Goal: Task Accomplishment & Management: Manage account settings

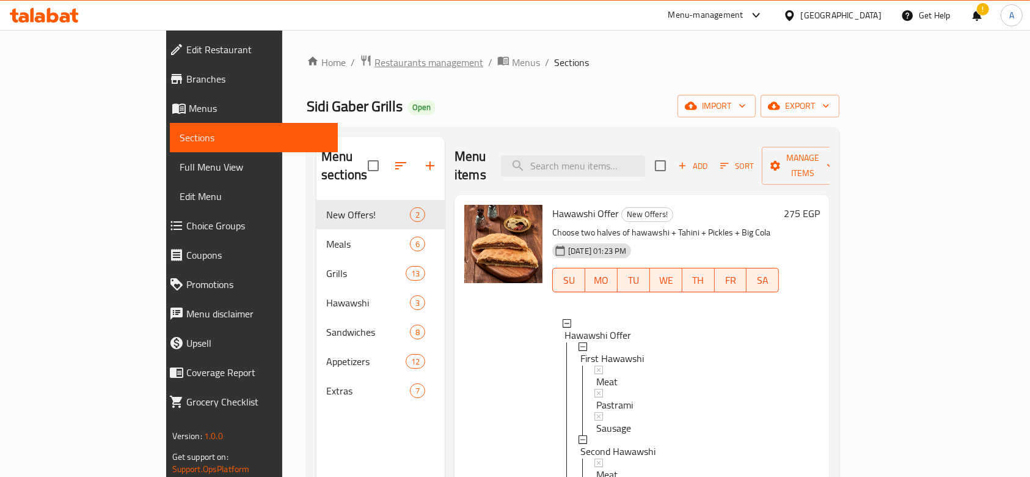
click at [375, 60] on span "Restaurants management" at bounding box center [429, 62] width 109 height 15
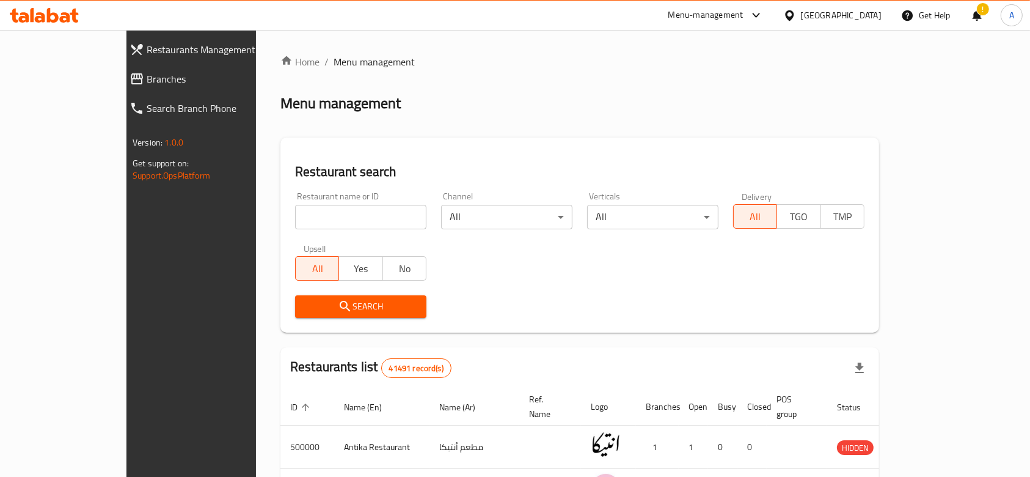
click at [326, 208] on input "search" at bounding box center [360, 217] width 131 height 24
type input "[PERSON_NAME]"
click button "Search" at bounding box center [360, 306] width 131 height 23
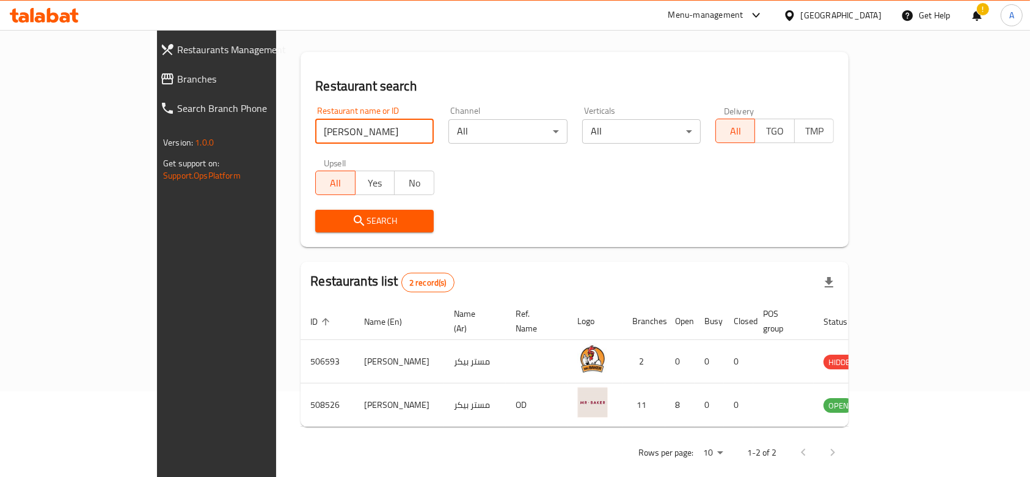
scroll to position [86, 0]
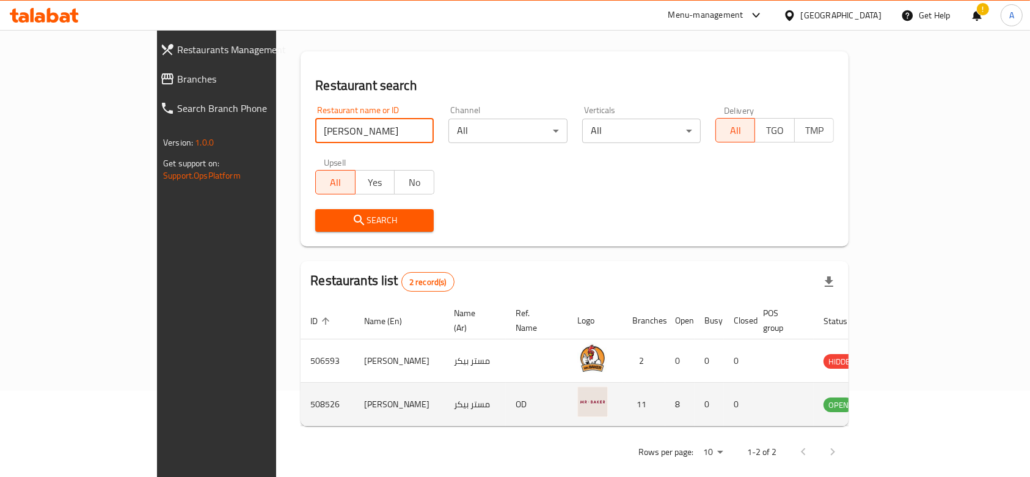
click at [902, 400] on icon "enhanced table" at bounding box center [894, 405] width 13 height 10
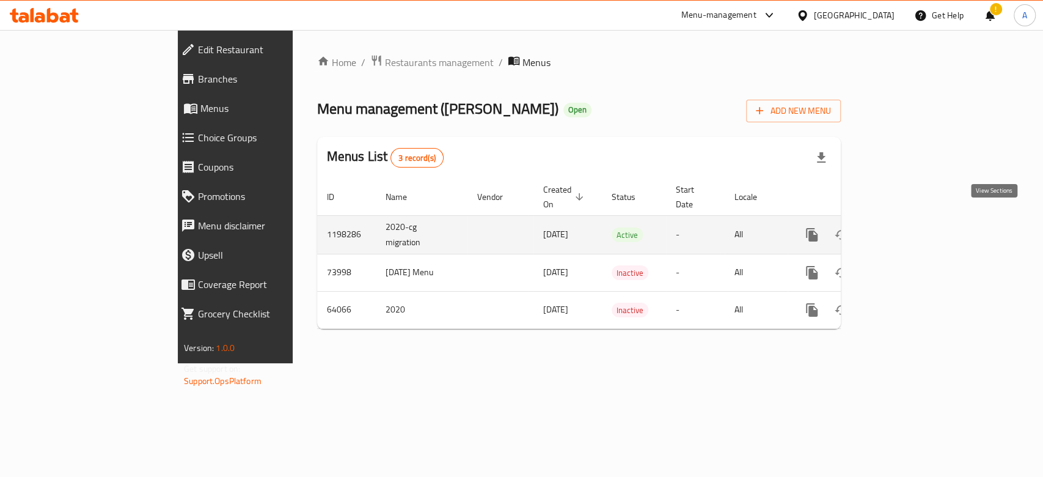
click at [907, 227] on icon "enhanced table" at bounding box center [900, 234] width 15 height 15
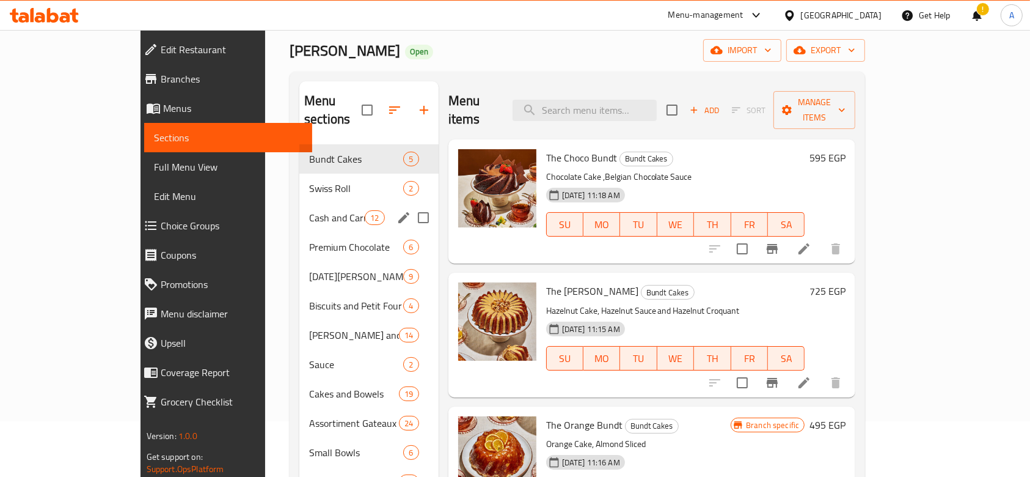
scroll to position [81, 0]
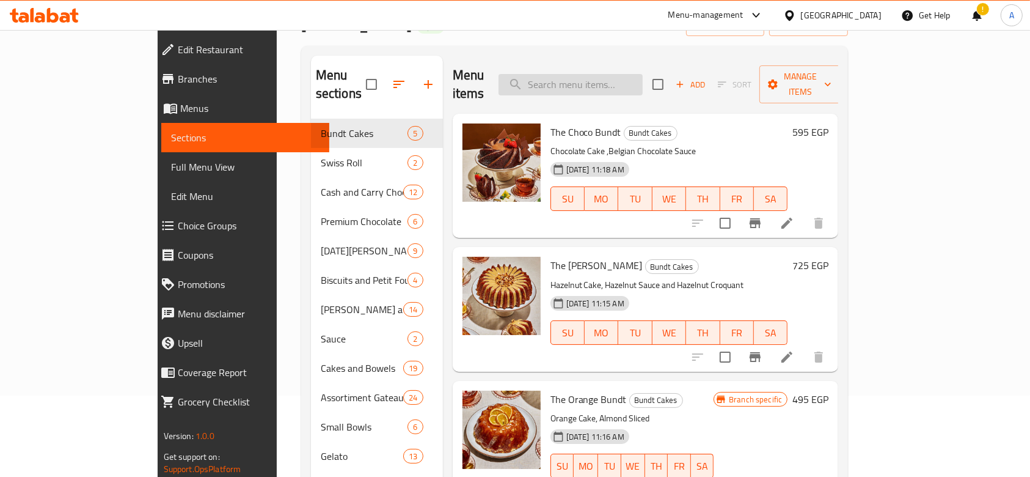
click at [637, 82] on input "search" at bounding box center [571, 84] width 144 height 21
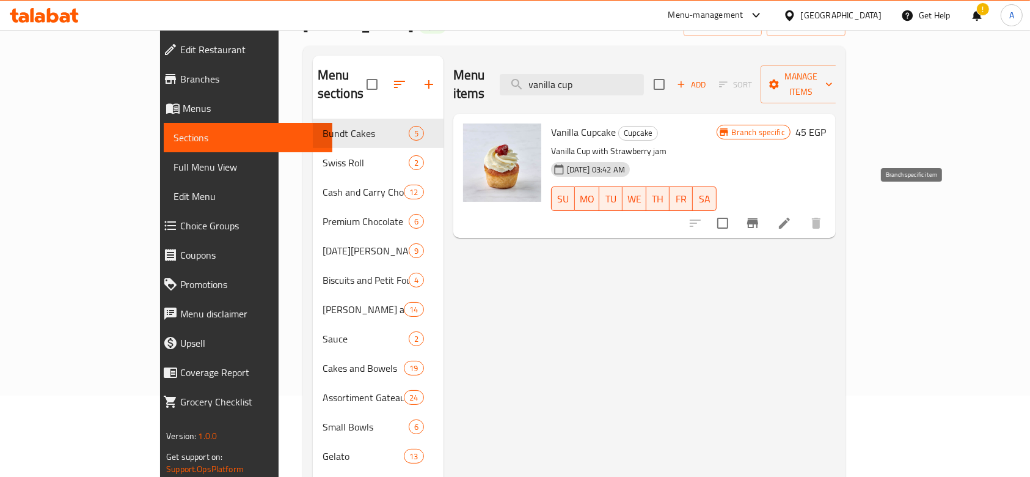
type input "vanilla cup"
click at [767, 208] on button "Branch-specific-item" at bounding box center [752, 222] width 29 height 29
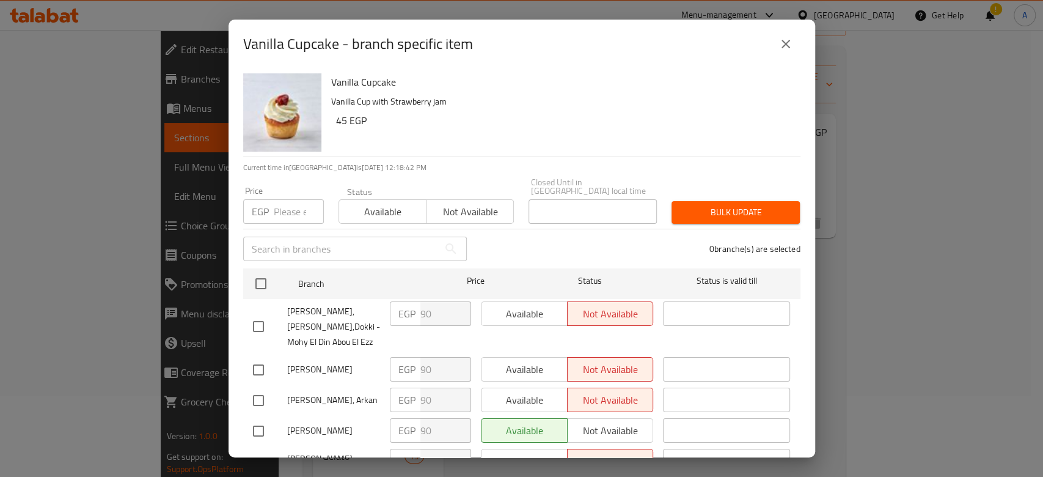
click at [291, 201] on input "number" at bounding box center [299, 211] width 50 height 24
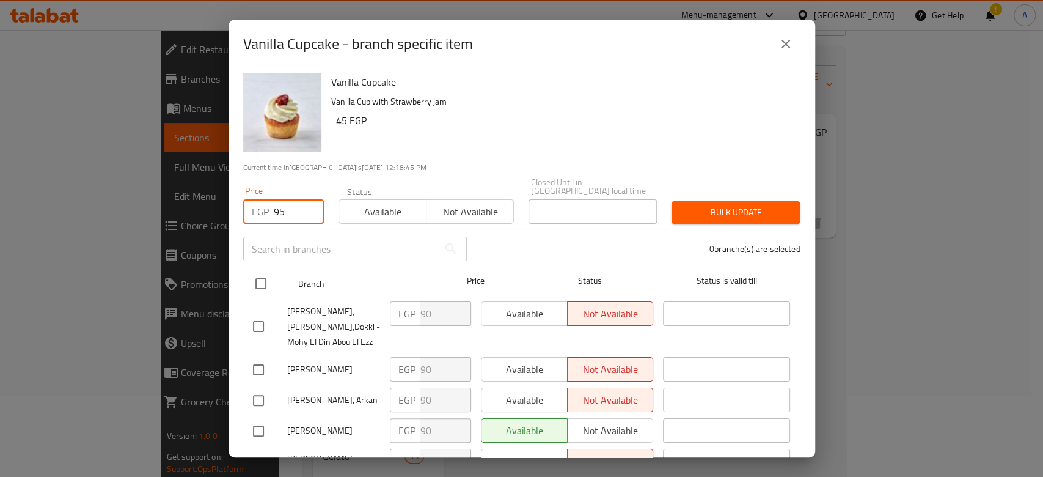
type input "95"
click at [261, 279] on input "checkbox" at bounding box center [261, 284] width 26 height 26
checkbox input "true"
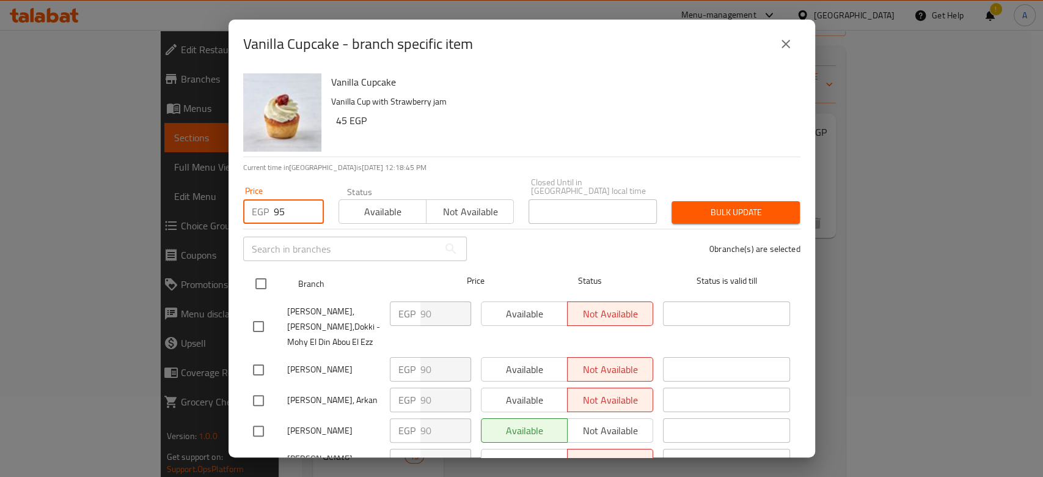
checkbox input "true"
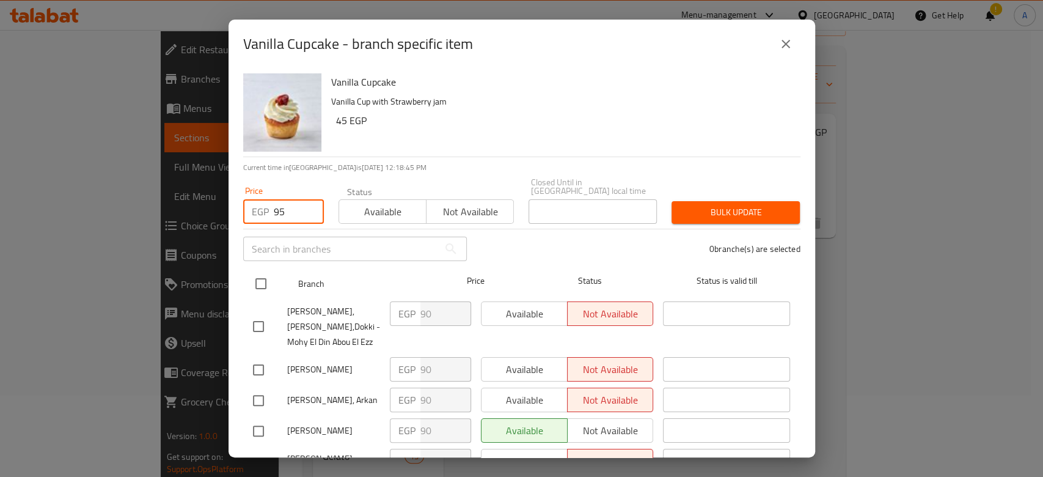
checkbox input "true"
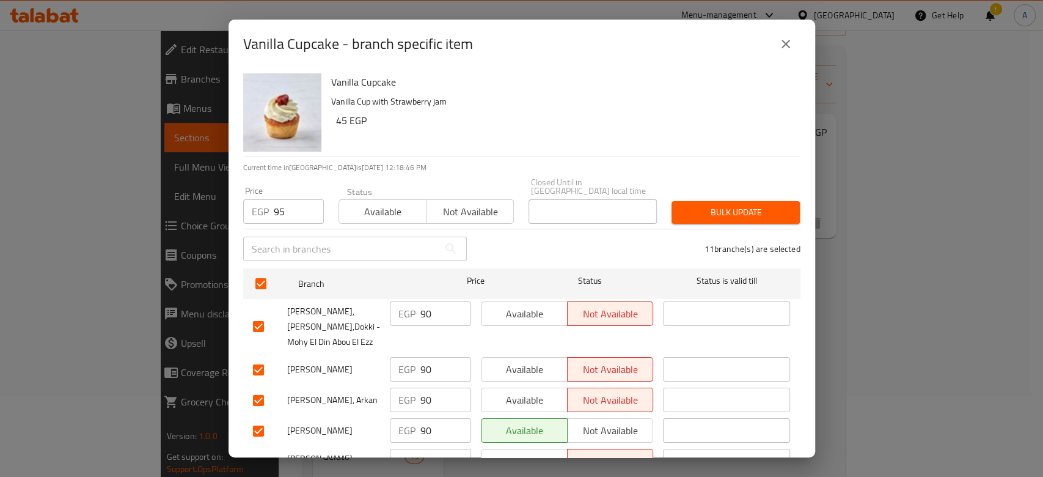
click at [681, 206] on span "Bulk update" at bounding box center [735, 212] width 109 height 15
